Goal: Information Seeking & Learning: Learn about a topic

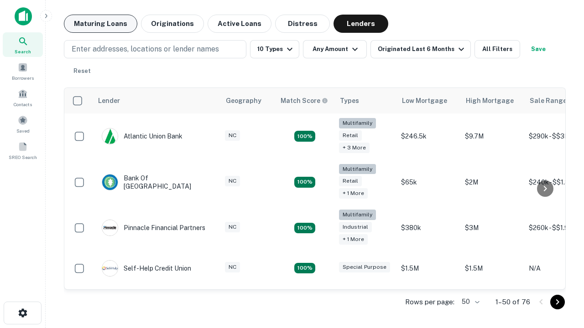
click at [100, 24] on button "Maturing Loans" at bounding box center [100, 24] width 73 height 18
